Goal: Information Seeking & Learning: Learn about a topic

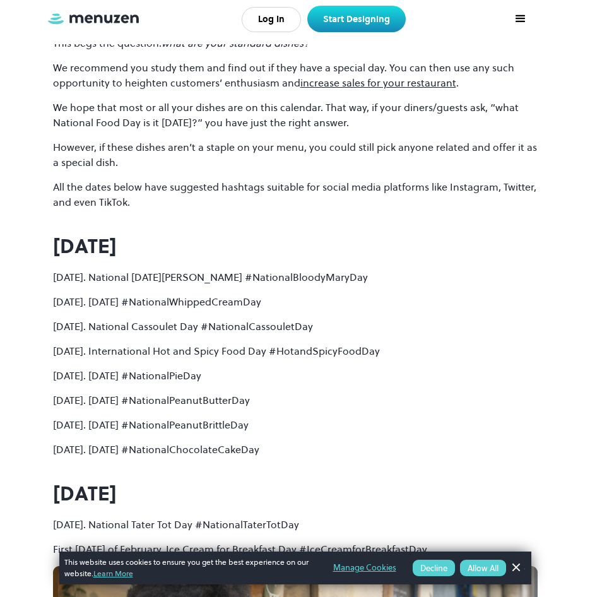
scroll to position [1578, 0]
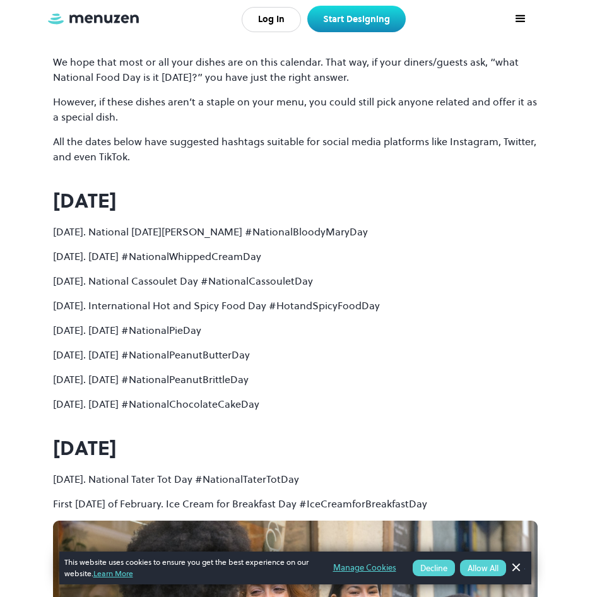
drag, startPoint x: 169, startPoint y: 383, endPoint x: 241, endPoint y: 383, distance: 72.0
click at [241, 383] on p "[DATE]. [DATE] #NationalPeanutBrittleDay" at bounding box center [295, 379] width 485 height 15
drag, startPoint x: 241, startPoint y: 383, endPoint x: 244, endPoint y: 395, distance: 12.4
drag, startPoint x: 167, startPoint y: 403, endPoint x: 222, endPoint y: 405, distance: 55.6
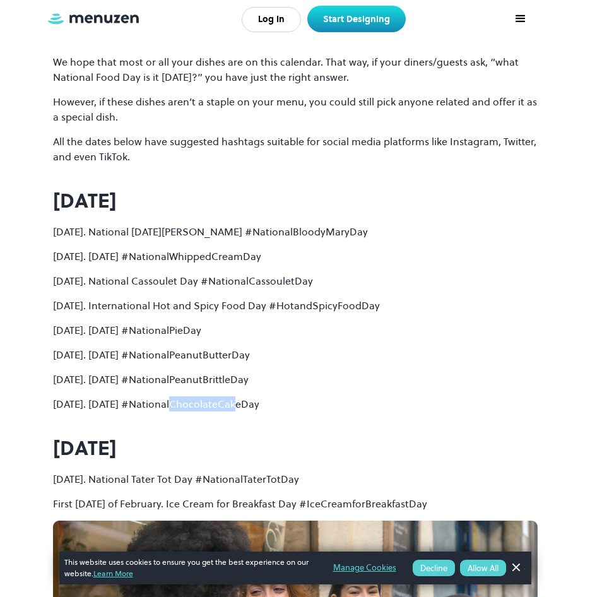
click at [222, 405] on p "[DATE]. [DATE] #NationalChocolateCakeDay" at bounding box center [295, 403] width 485 height 15
drag, startPoint x: 222, startPoint y: 405, endPoint x: 226, endPoint y: 425, distance: 19.9
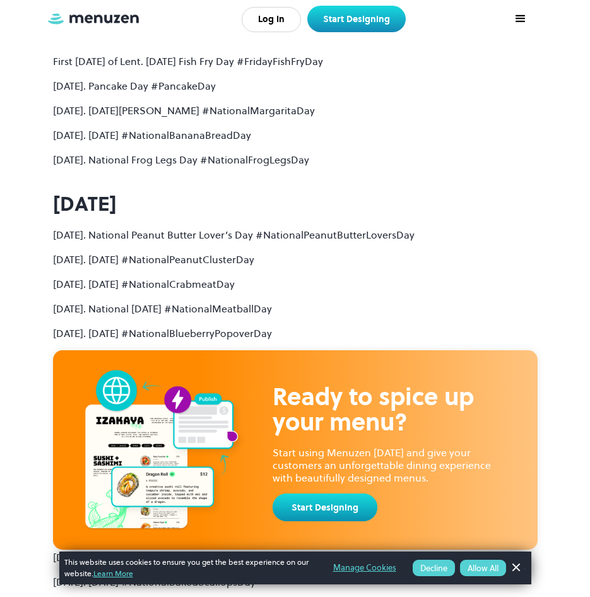
scroll to position [2525, 0]
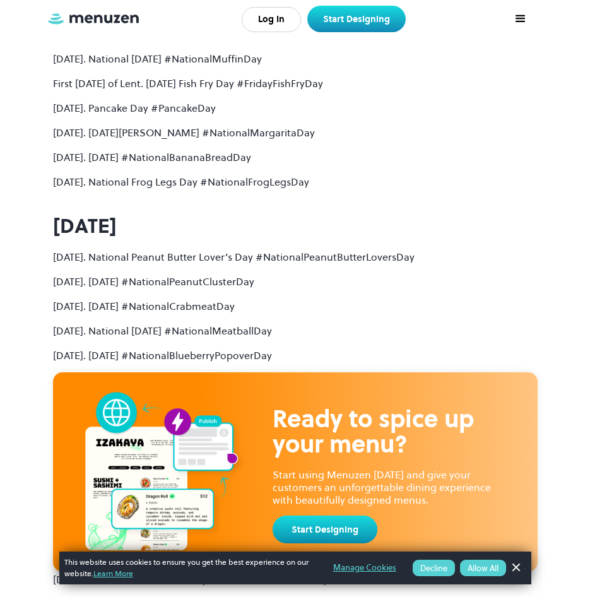
drag, startPoint x: 115, startPoint y: 132, endPoint x: 336, endPoint y: 135, distance: 221.6
click at [336, 135] on p "[DATE]. [DATE][PERSON_NAME] #NationalMargaritaDay" at bounding box center [295, 132] width 485 height 15
copy p "[DATE][PERSON_NAME] #NationalMargaritaDay"
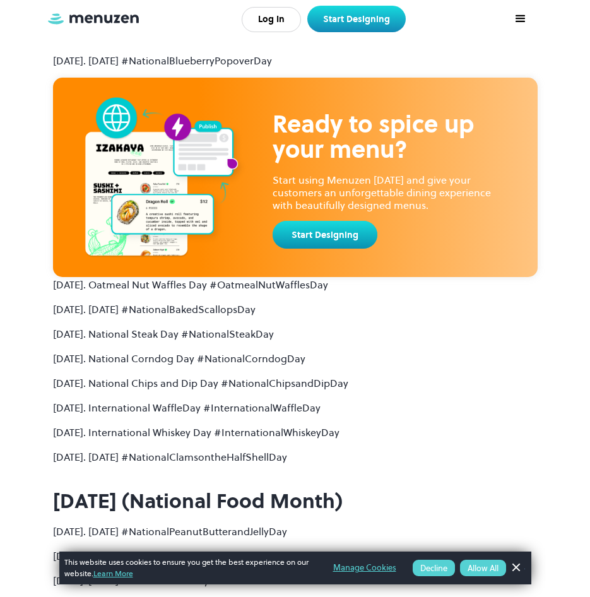
scroll to position [2841, 0]
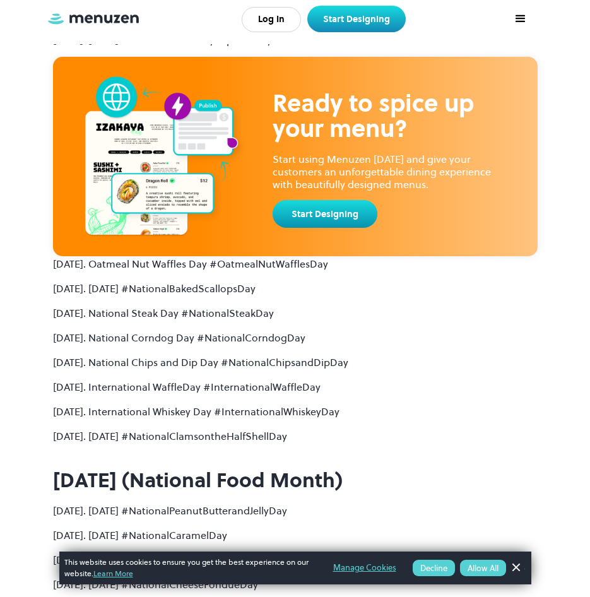
drag, startPoint x: 114, startPoint y: 411, endPoint x: 386, endPoint y: 406, distance: 272.1
click at [386, 406] on p "[DATE]. International Whiskey Day #InternationalWhiskeyDay" at bounding box center [295, 411] width 485 height 15
drag, startPoint x: 386, startPoint y: 406, endPoint x: 371, endPoint y: 407, distance: 15.2
click at [371, 407] on p "[DATE]. International Whiskey Day #InternationalWhiskeyDay" at bounding box center [295, 411] width 485 height 15
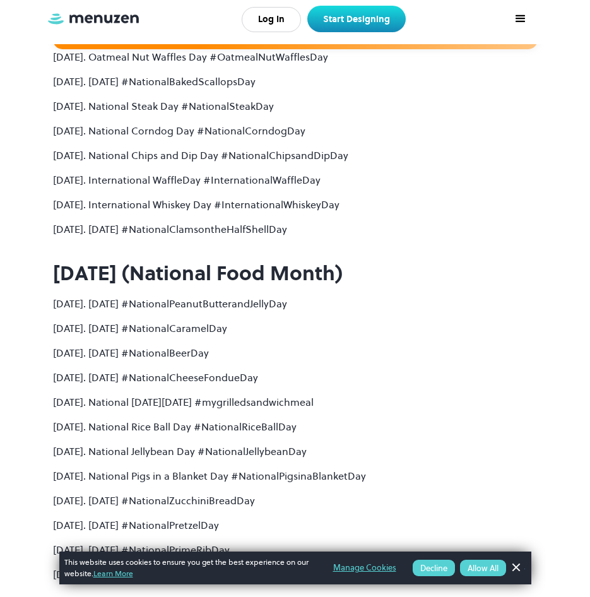
scroll to position [3156, 0]
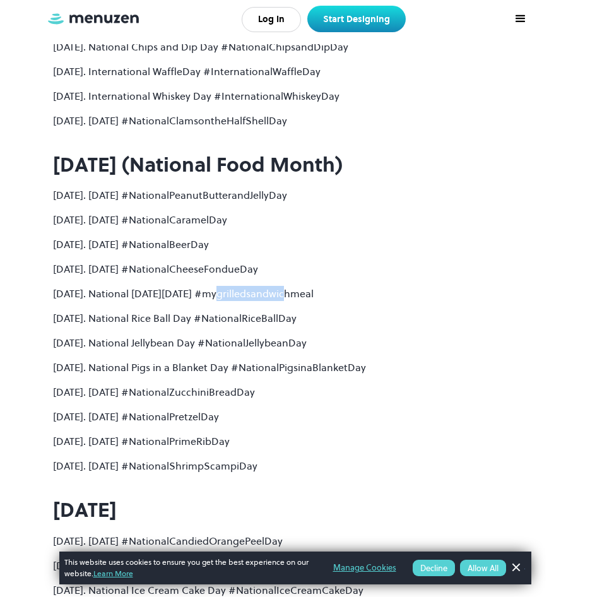
drag, startPoint x: 201, startPoint y: 293, endPoint x: 272, endPoint y: 296, distance: 71.4
click at [271, 296] on p "[DATE]. National [DATE][DATE] #mygrilledsandwichmeal" at bounding box center [295, 293] width 485 height 15
drag, startPoint x: 272, startPoint y: 296, endPoint x: 272, endPoint y: 314, distance: 17.7
click at [272, 314] on p "[DATE]. National Rice Ball Day #NationalRiceBallDay" at bounding box center [295, 318] width 485 height 15
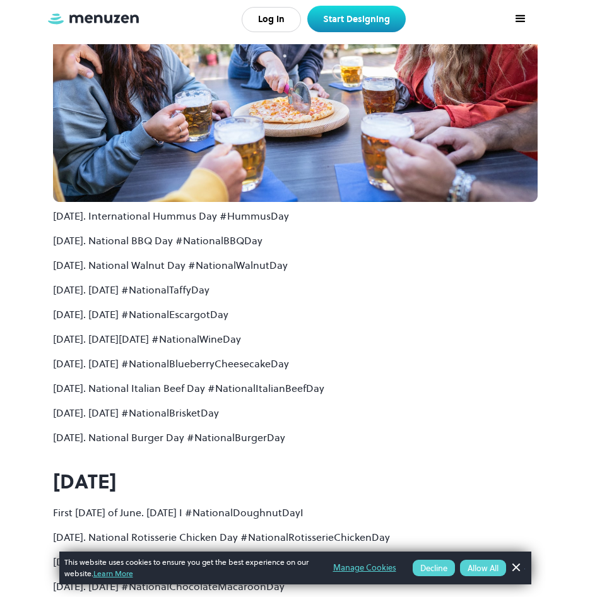
scroll to position [3914, 0]
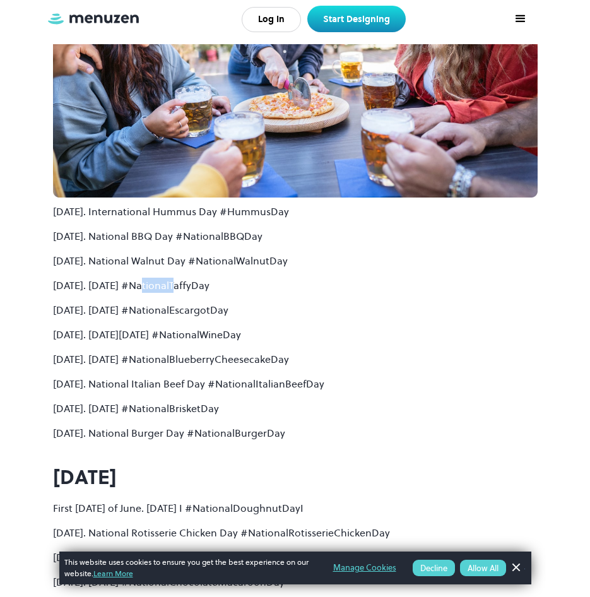
drag, startPoint x: 156, startPoint y: 286, endPoint x: 171, endPoint y: 286, distance: 15.2
click at [171, 286] on p "[DATE]. [DATE] #NationalTaffyDay" at bounding box center [295, 285] width 485 height 15
drag, startPoint x: 171, startPoint y: 286, endPoint x: 192, endPoint y: 310, distance: 31.8
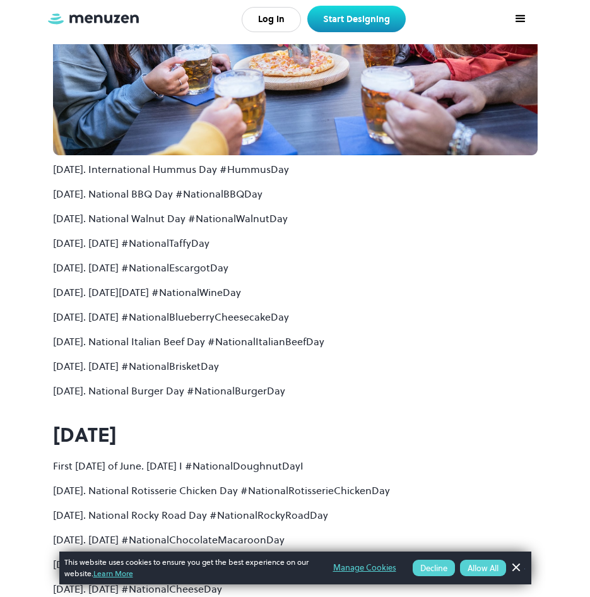
scroll to position [3977, 0]
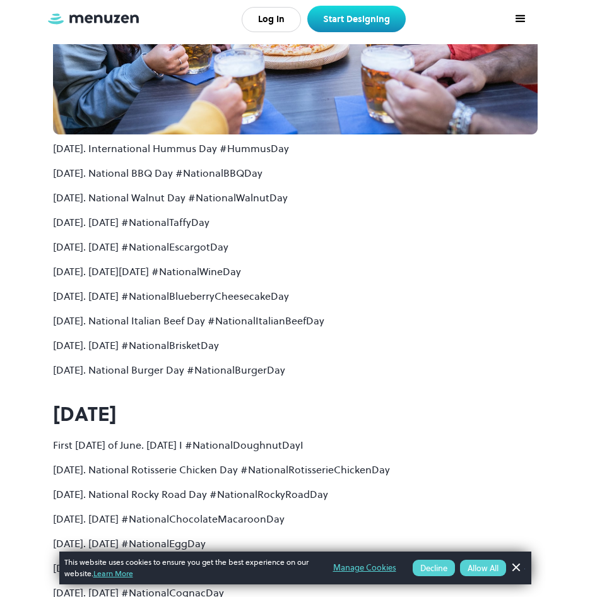
click at [104, 275] on p "[DATE]. [DATE][DATE] #NationalWineDay" at bounding box center [295, 271] width 485 height 15
drag, startPoint x: 92, startPoint y: 270, endPoint x: 290, endPoint y: 259, distance: 198.5
drag, startPoint x: 290, startPoint y: 259, endPoint x: 292, endPoint y: 270, distance: 10.8
click at [295, 269] on p "[DATE]. [DATE][DATE] #NationalWineDay" at bounding box center [295, 271] width 485 height 15
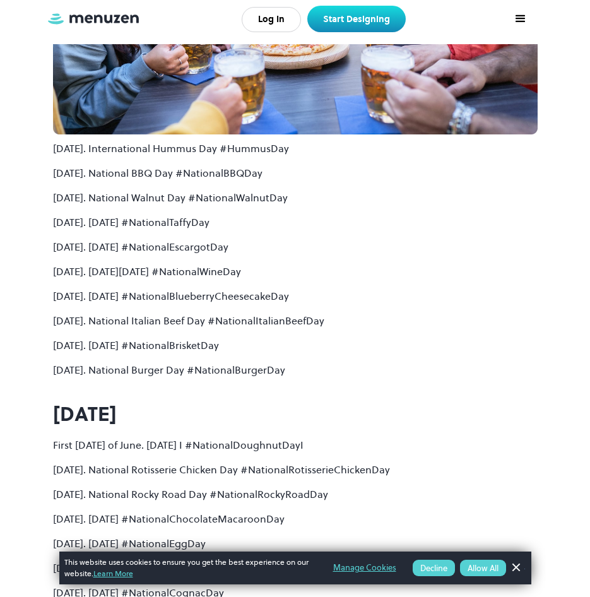
drag, startPoint x: 51, startPoint y: 269, endPoint x: 338, endPoint y: 270, distance: 287.2
copy p "[DATE]. [DATE][DATE] #NationalWineDay"
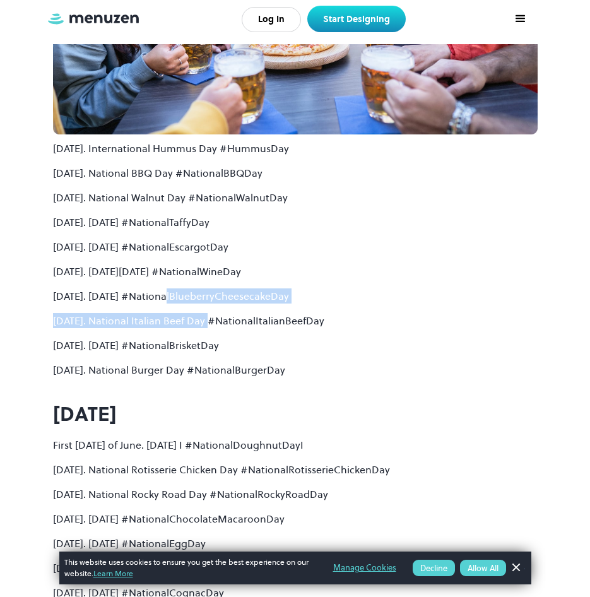
drag, startPoint x: 201, startPoint y: 304, endPoint x: 208, endPoint y: 304, distance: 6.3
drag, startPoint x: 208, startPoint y: 304, endPoint x: 208, endPoint y: 314, distance: 10.1
click at [208, 314] on p "[DATE]. National Italian Beef Day #NationalItalianBeefDay" at bounding box center [295, 320] width 485 height 15
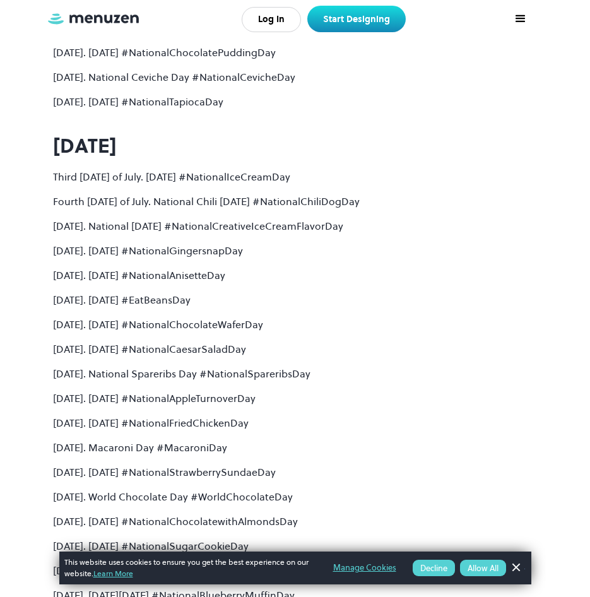
scroll to position [4924, 0]
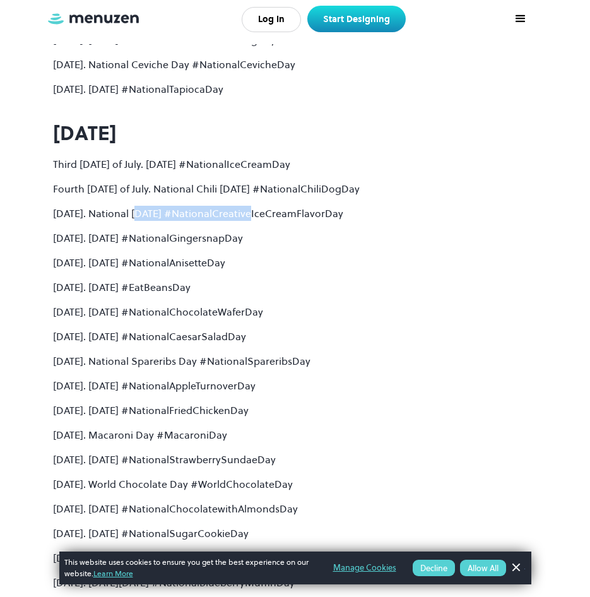
drag, startPoint x: 131, startPoint y: 216, endPoint x: 237, endPoint y: 218, distance: 106.1
click at [237, 218] on p "[DATE]. National [DATE] #NationalCreativeIceCreamFlavorDay" at bounding box center [295, 213] width 485 height 15
drag, startPoint x: 237, startPoint y: 218, endPoint x: 203, endPoint y: 227, distance: 35.4
drag, startPoint x: 180, startPoint y: 241, endPoint x: 215, endPoint y: 242, distance: 34.7
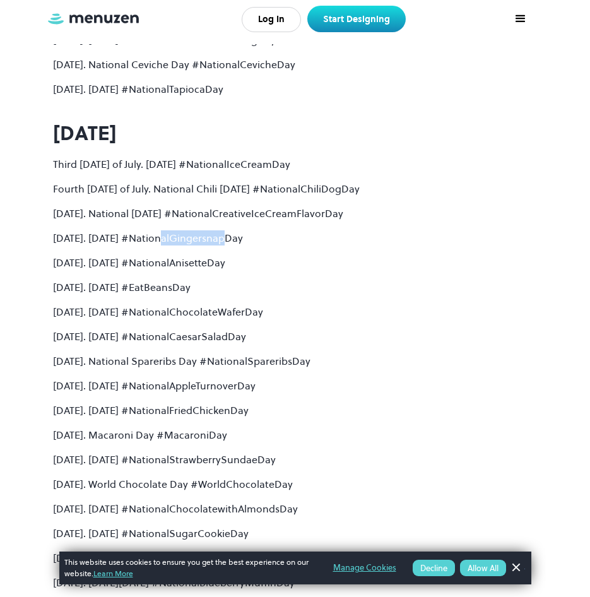
click at [215, 242] on p "[DATE]. [DATE] #NationalGingersnapDay" at bounding box center [295, 237] width 485 height 15
drag, startPoint x: 215, startPoint y: 242, endPoint x: 217, endPoint y: 251, distance: 9.0
drag, startPoint x: 148, startPoint y: 315, endPoint x: 244, endPoint y: 321, distance: 96.1
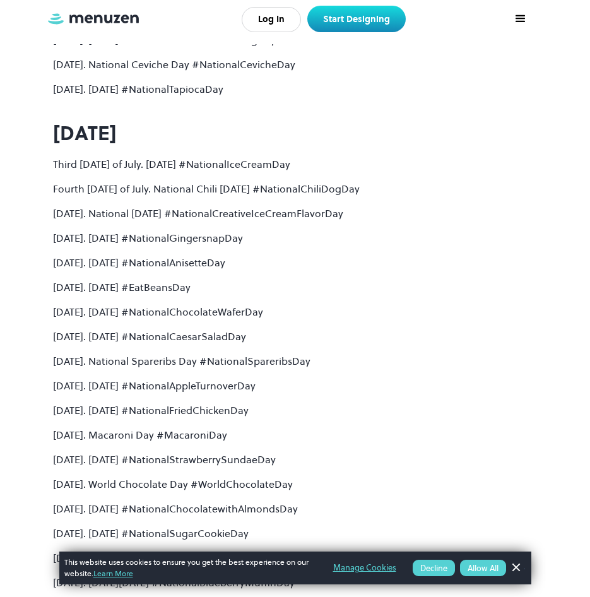
drag, startPoint x: 244, startPoint y: 321, endPoint x: 241, endPoint y: 341, distance: 20.4
click at [241, 341] on p "[DATE]. [DATE] #NationalCaesarSaladDay" at bounding box center [295, 336] width 485 height 15
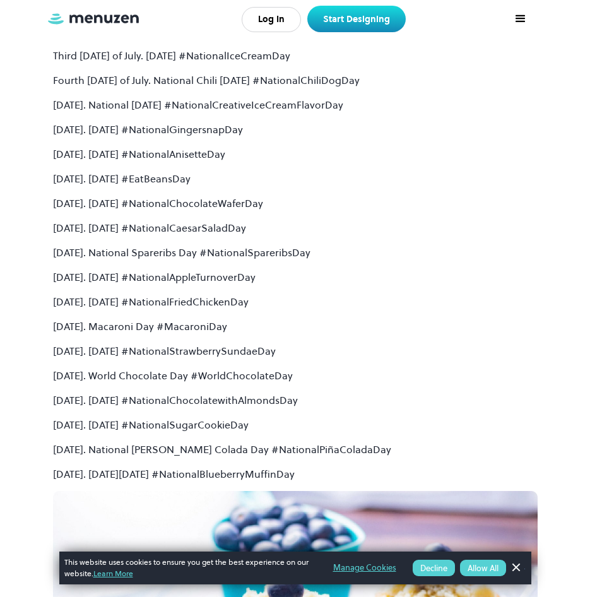
scroll to position [5050, 0]
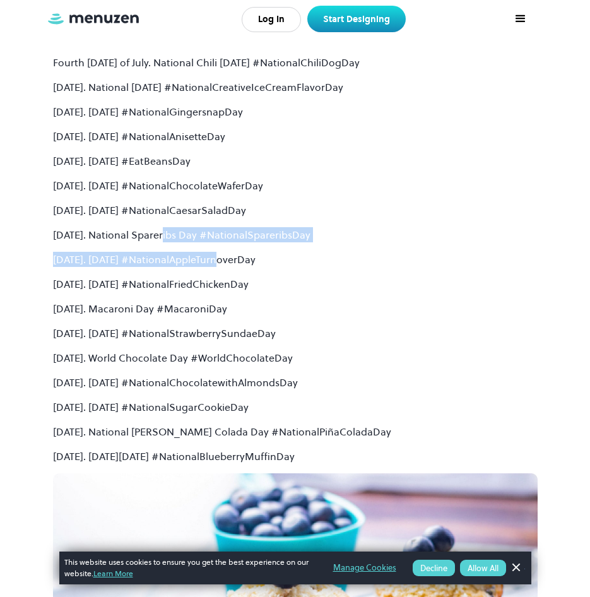
drag, startPoint x: 157, startPoint y: 237, endPoint x: 202, endPoint y: 243, distance: 45.8
drag, startPoint x: 202, startPoint y: 243, endPoint x: 191, endPoint y: 248, distance: 12.4
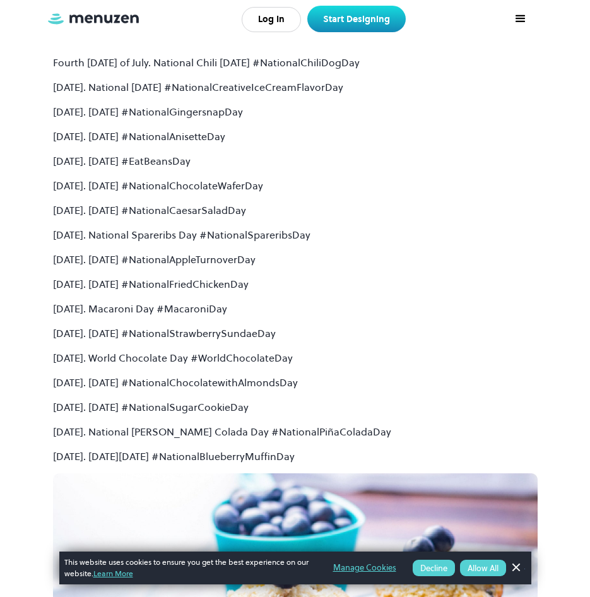
click at [141, 240] on p "[DATE]. National Spareribs Day #NationalSpareribsDay" at bounding box center [295, 234] width 485 height 15
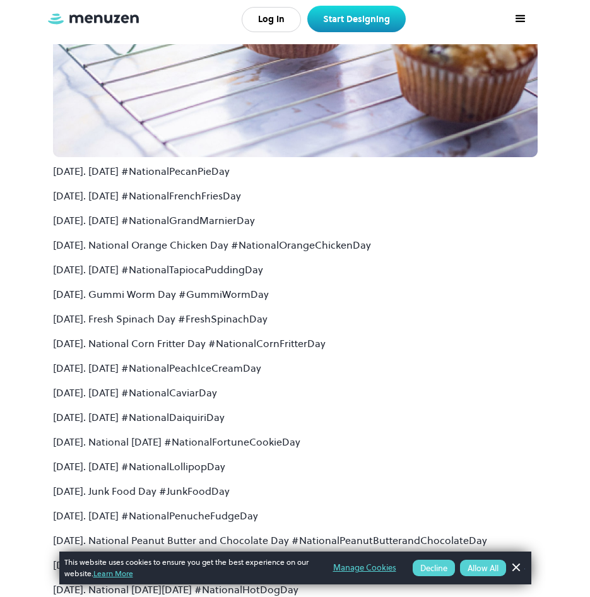
scroll to position [5744, 0]
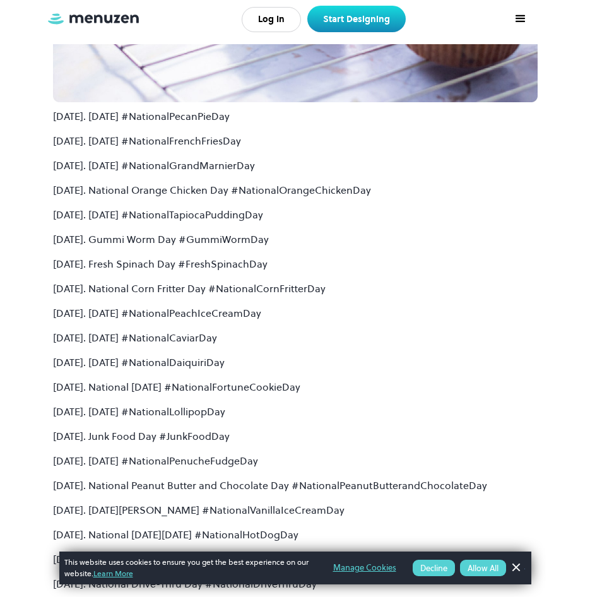
drag, startPoint x: 131, startPoint y: 342, endPoint x: 217, endPoint y: 352, distance: 87.1
drag, startPoint x: 217, startPoint y: 352, endPoint x: 194, endPoint y: 365, distance: 26.3
click at [204, 363] on p "[DATE]. [DATE] #NationalDaiquiriDay" at bounding box center [295, 362] width 485 height 15
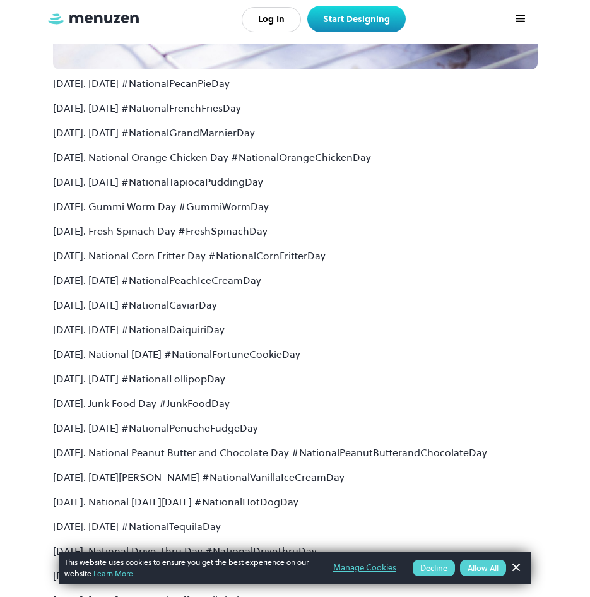
scroll to position [5808, 0]
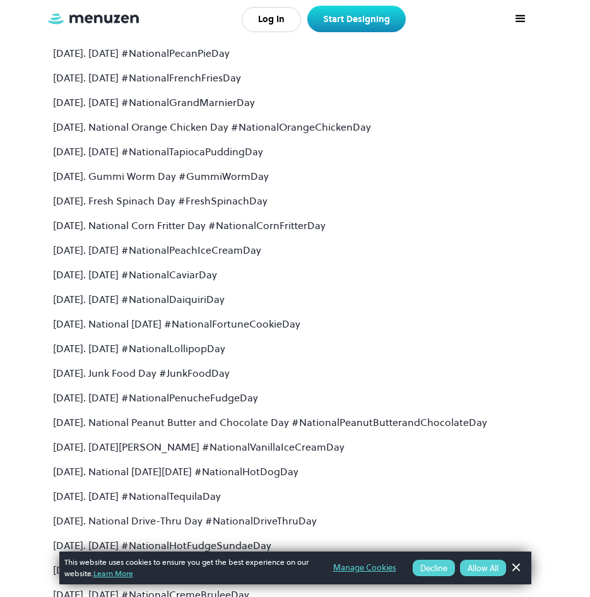
click at [152, 330] on p "[DATE]. National [DATE] #NationalFortuneCookieDay" at bounding box center [295, 323] width 485 height 15
drag, startPoint x: 162, startPoint y: 345, endPoint x: 199, endPoint y: 351, distance: 37.7
click at [199, 351] on p "[DATE]. [DATE] #NationalLollipopDay" at bounding box center [295, 348] width 485 height 15
drag, startPoint x: 199, startPoint y: 351, endPoint x: 194, endPoint y: 369, distance: 18.4
click at [194, 369] on p "[DATE]. Junk Food Day #JunkFoodDay" at bounding box center [295, 372] width 485 height 15
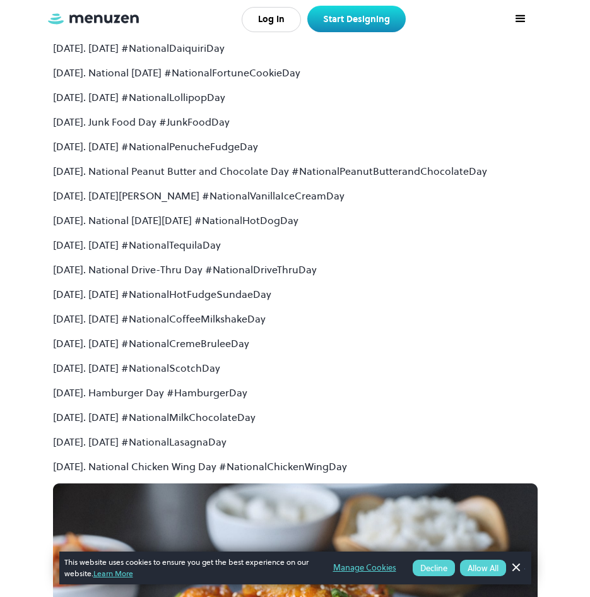
scroll to position [6060, 0]
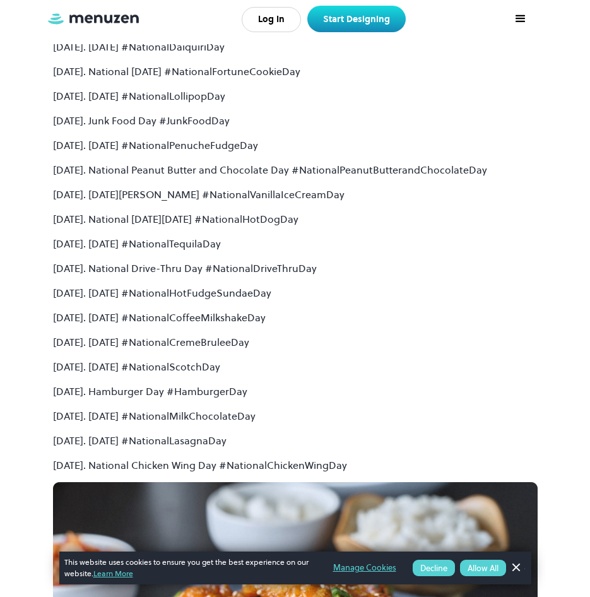
click at [169, 336] on p "[DATE]. [DATE] #NationalCremeBruleeDay" at bounding box center [295, 342] width 485 height 15
click at [176, 358] on div "The number of foods winning a celebration date continues to rise, reflecting th…" at bounding box center [295, 479] width 485 height 11566
click at [176, 369] on p "[DATE]. [DATE] #NationalScotchDay" at bounding box center [295, 366] width 485 height 15
click at [177, 400] on div "The number of foods winning a celebration date continues to rise, reflecting th…" at bounding box center [295, 479] width 485 height 11566
drag, startPoint x: 175, startPoint y: 431, endPoint x: 186, endPoint y: 449, distance: 21.5
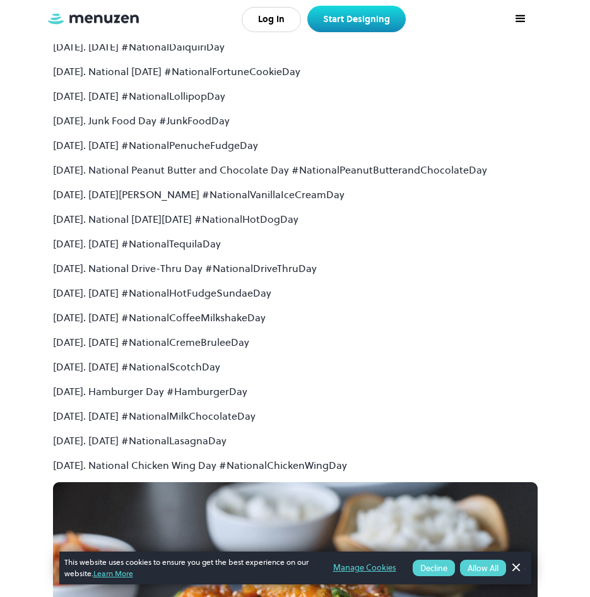
click at [179, 439] on div "The number of foods winning a celebration date continues to rise, reflecting th…" at bounding box center [295, 479] width 485 height 11566
click at [189, 453] on div "The number of foods winning a celebration date continues to rise, reflecting th…" at bounding box center [295, 479] width 485 height 11566
click at [198, 467] on p "[DATE]. National Chicken Wing Day #NationalChickenWingDay" at bounding box center [295, 465] width 485 height 15
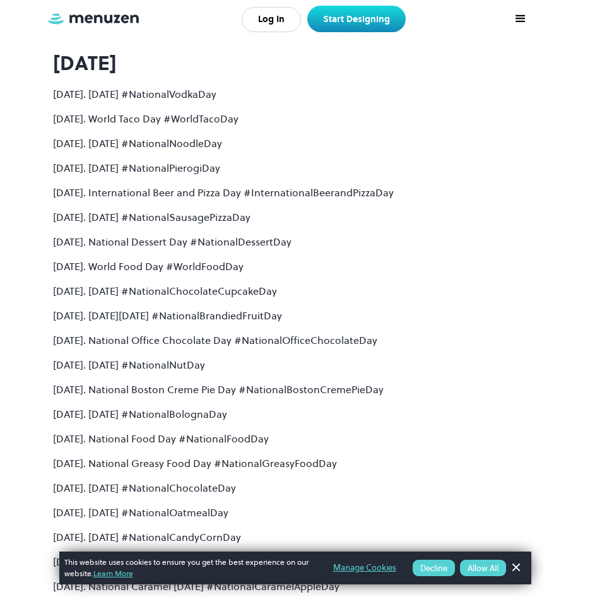
scroll to position [9090, 0]
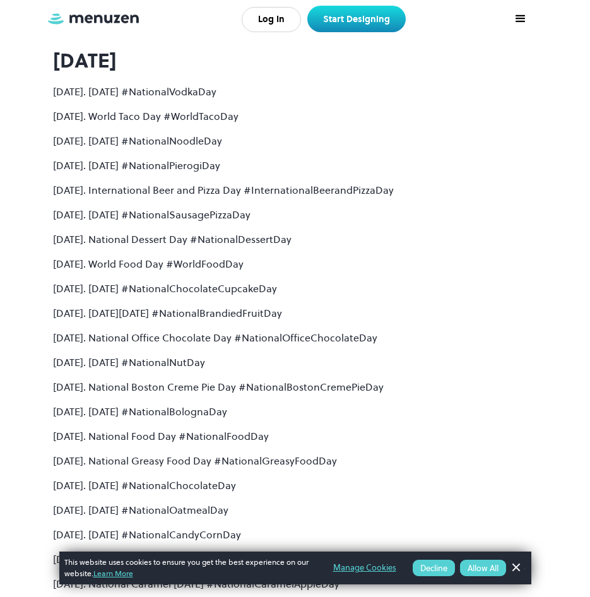
drag, startPoint x: 159, startPoint y: 193, endPoint x: 264, endPoint y: 213, distance: 107.5
drag, startPoint x: 264, startPoint y: 213, endPoint x: 247, endPoint y: 187, distance: 31.5
click at [247, 187] on p "[DATE]. International Beer and Pizza Day #InternationalBeerandPizzaDay" at bounding box center [295, 189] width 485 height 15
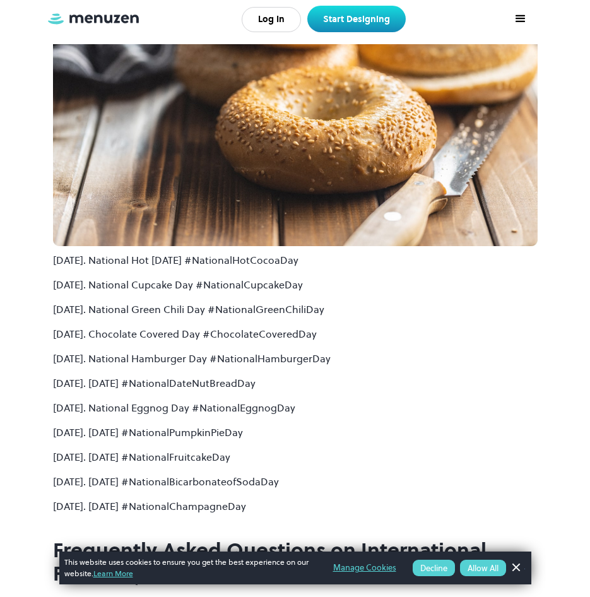
scroll to position [11236, 0]
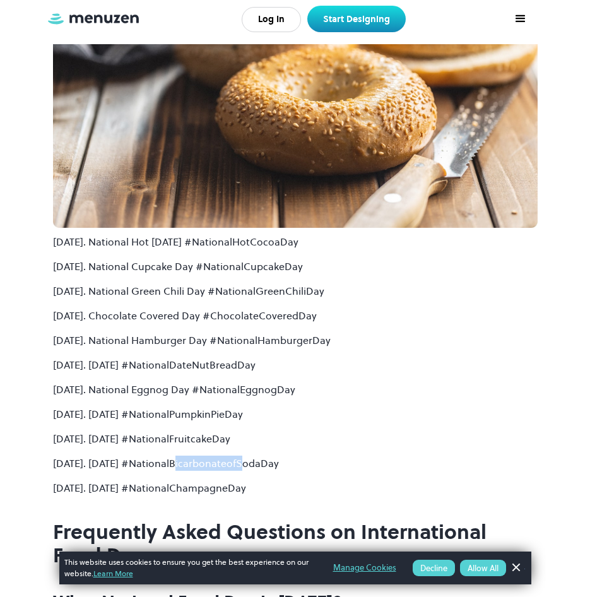
drag, startPoint x: 175, startPoint y: 455, endPoint x: 240, endPoint y: 453, distance: 65.0
click at [240, 456] on p "[DATE]. [DATE] #NationalBicarbonateofSodaDay" at bounding box center [295, 463] width 485 height 15
drag, startPoint x: 240, startPoint y: 453, endPoint x: 247, endPoint y: 466, distance: 15.5
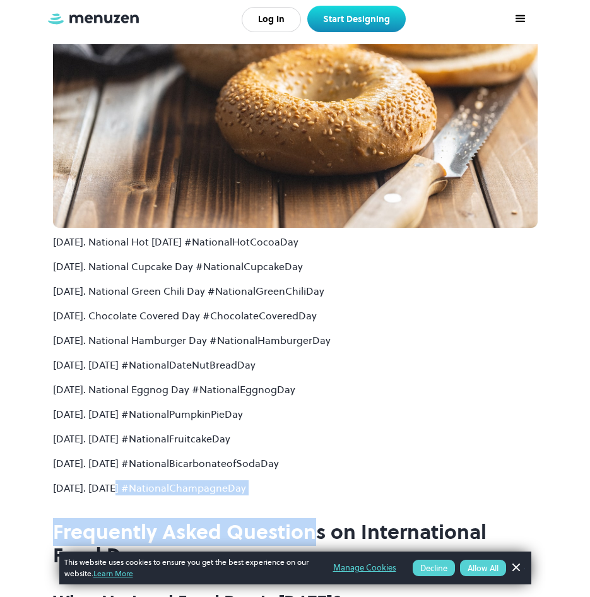
drag, startPoint x: 118, startPoint y: 478, endPoint x: 316, endPoint y: 484, distance: 198.3
drag, startPoint x: 316, startPoint y: 484, endPoint x: 284, endPoint y: 488, distance: 32.4
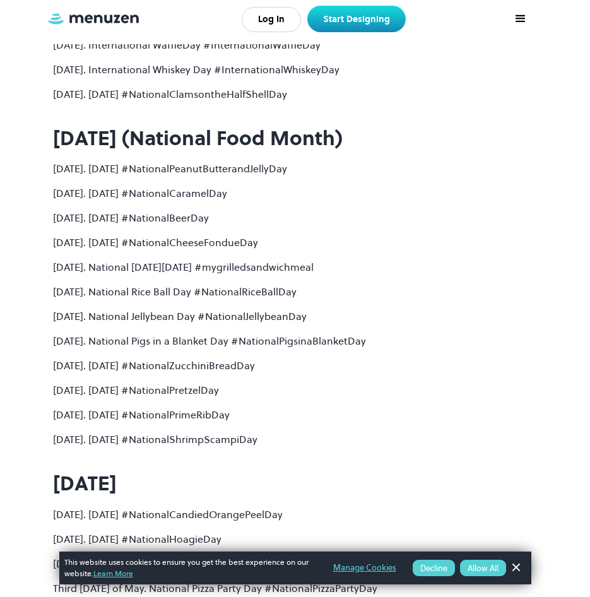
scroll to position [0, 0]
